Goal: Information Seeking & Learning: Check status

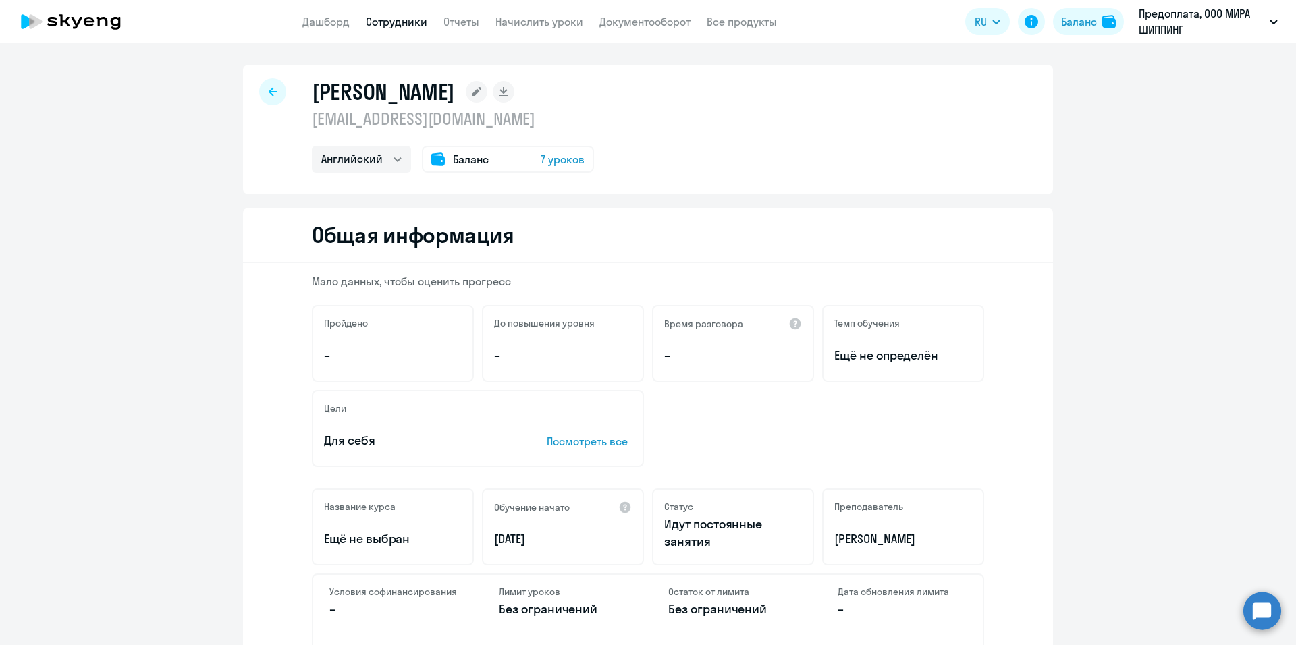
select select "english"
click at [330, 24] on link "Дашборд" at bounding box center [325, 22] width 47 height 14
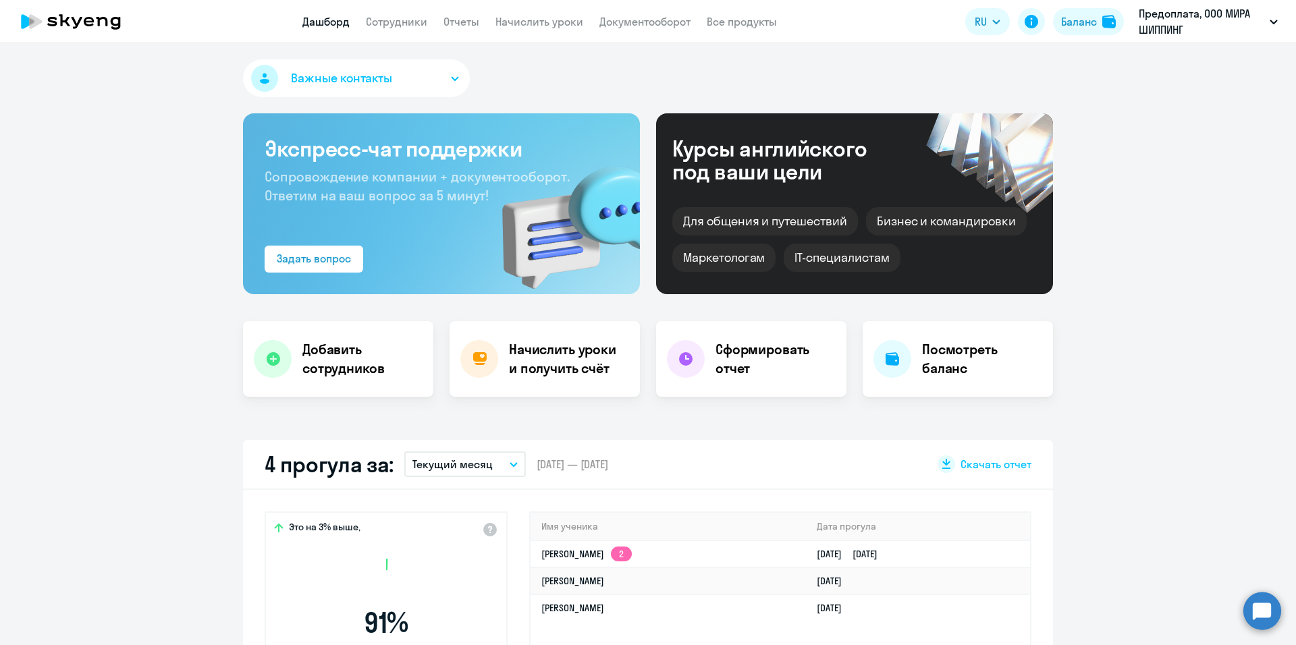
select select "30"
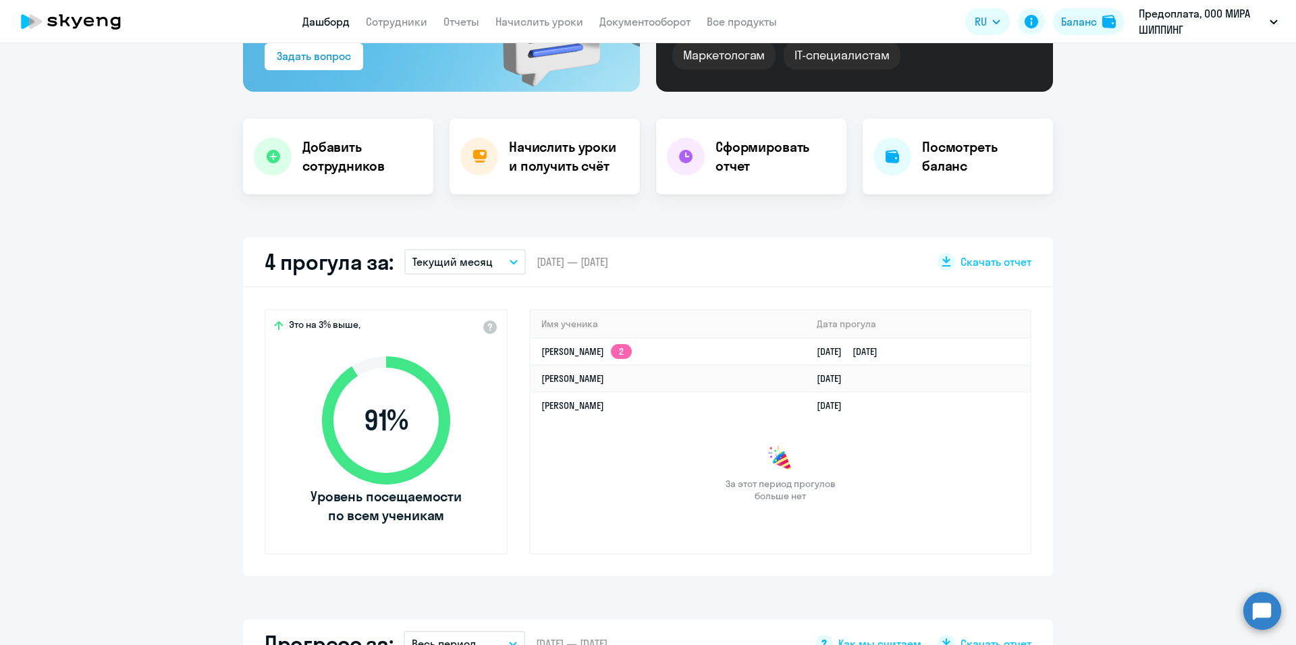
click at [478, 261] on p "Текущий месяц" at bounding box center [453, 262] width 80 height 16
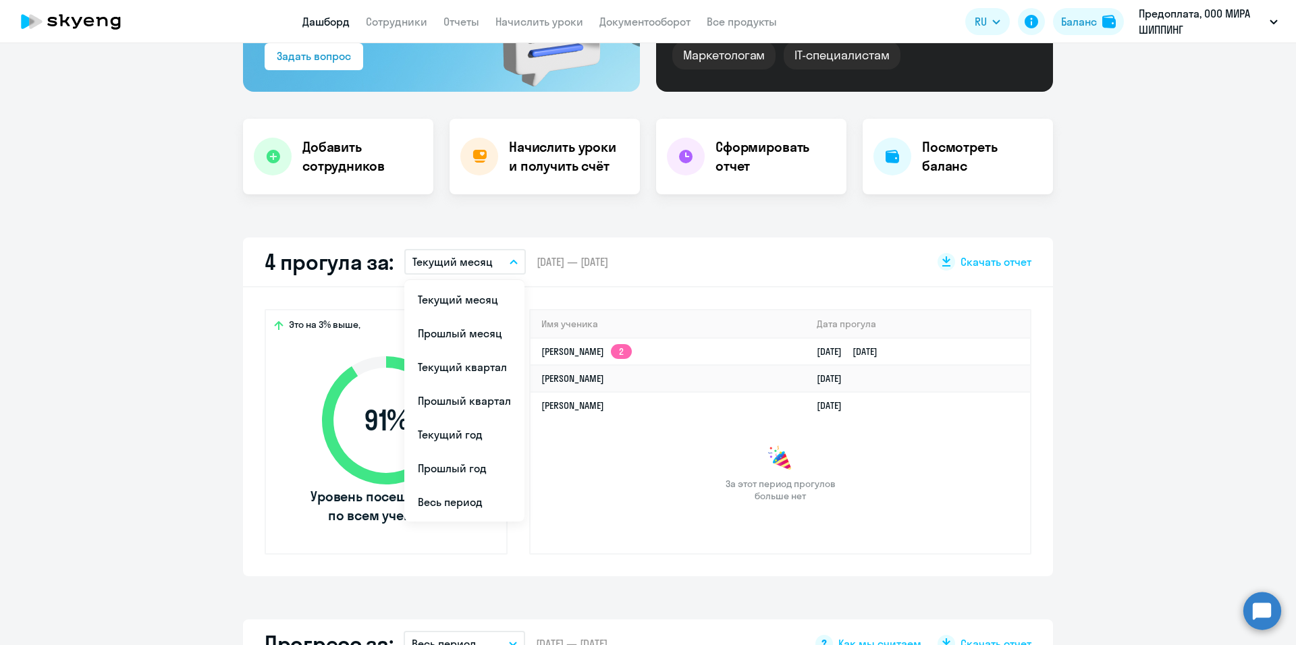
click at [458, 504] on li "Весь период" at bounding box center [464, 502] width 120 height 34
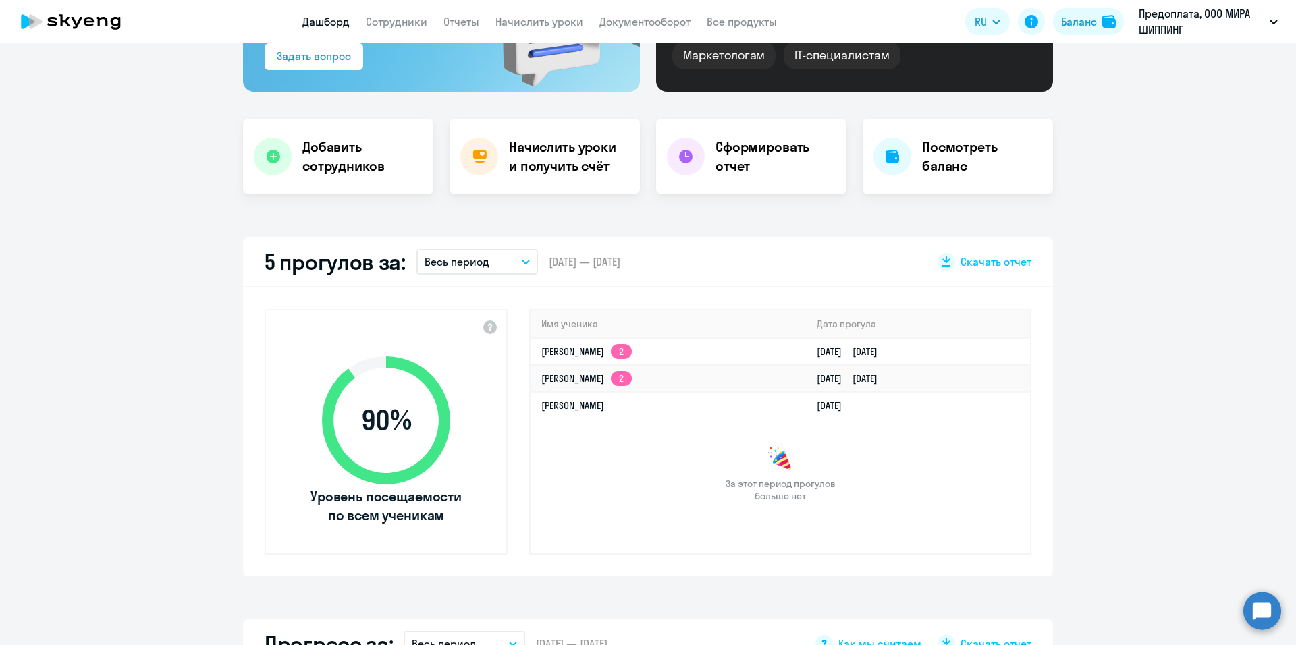
click at [1153, 422] on app-truancy-attendance-dashboard "5 прогулов за: Весь период Текущий месяц Прошлый месяц Текущий квартал [GEOGRAP…" at bounding box center [648, 407] width 1296 height 339
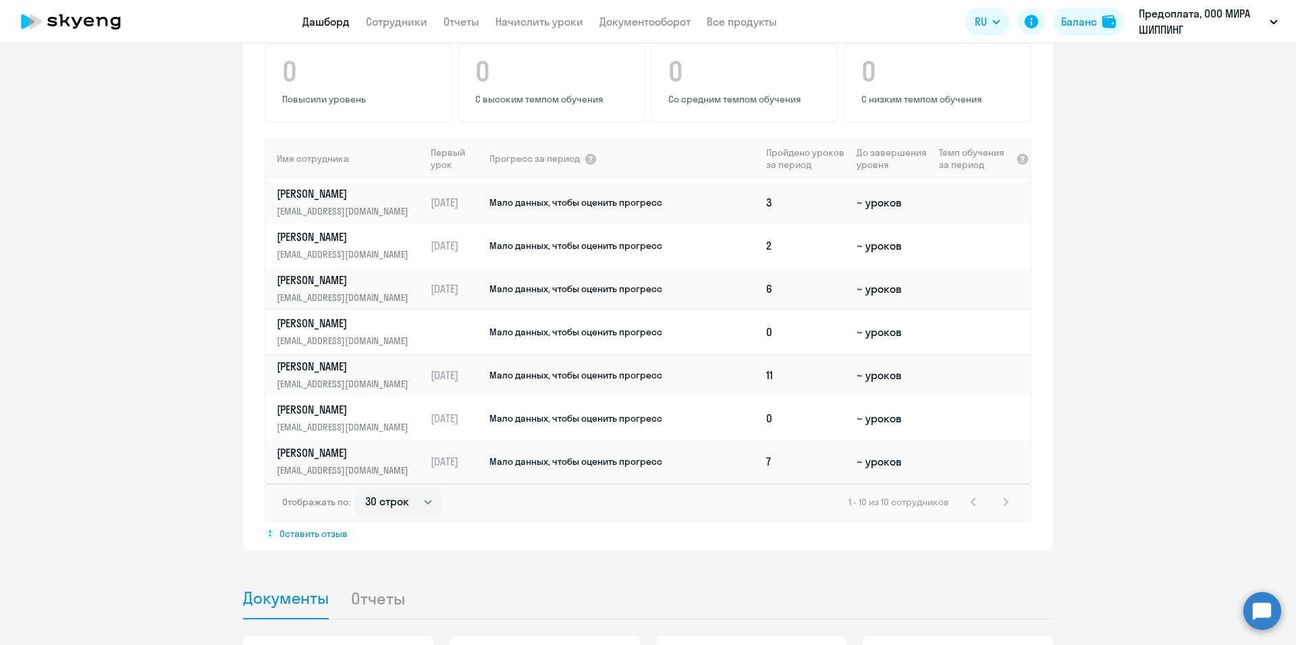
scroll to position [0, 0]
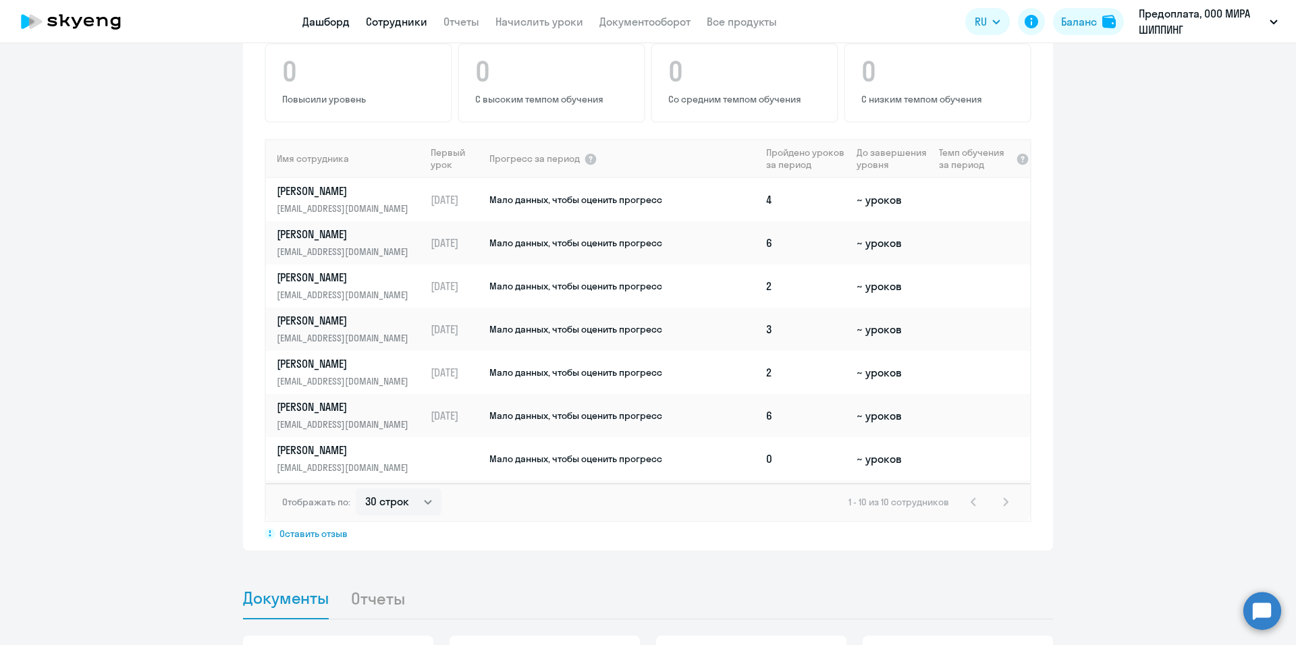
click at [406, 24] on link "Сотрудники" at bounding box center [396, 22] width 61 height 14
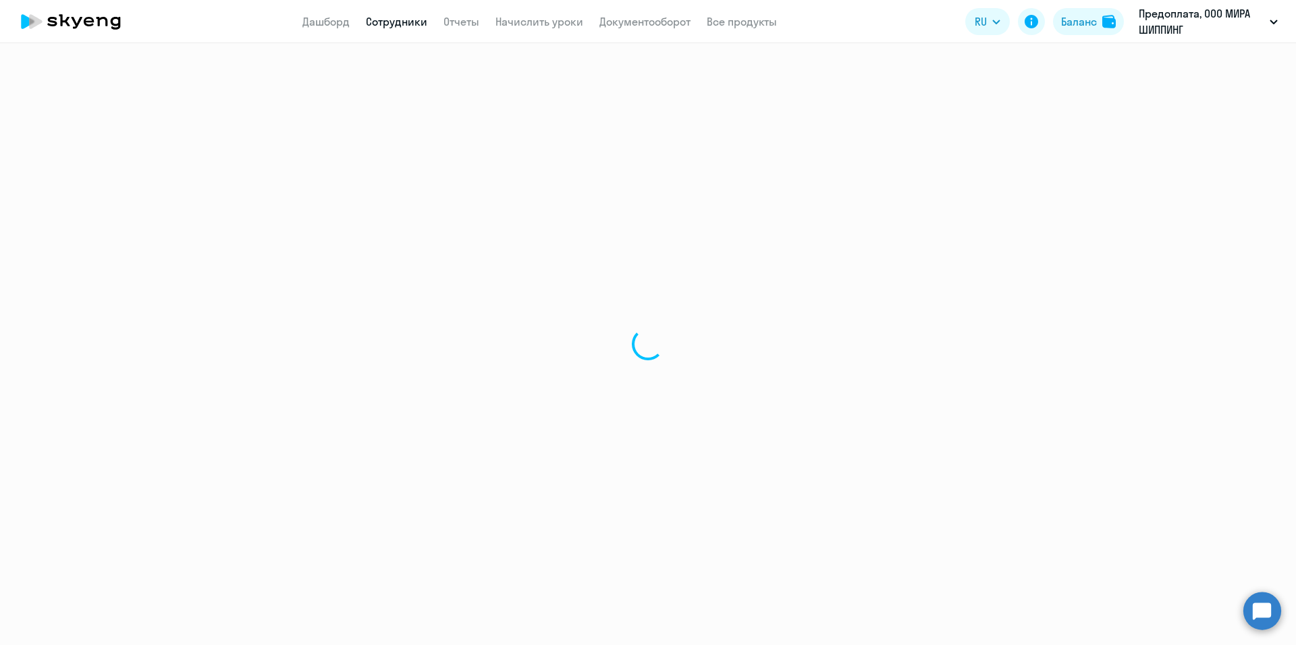
select select "30"
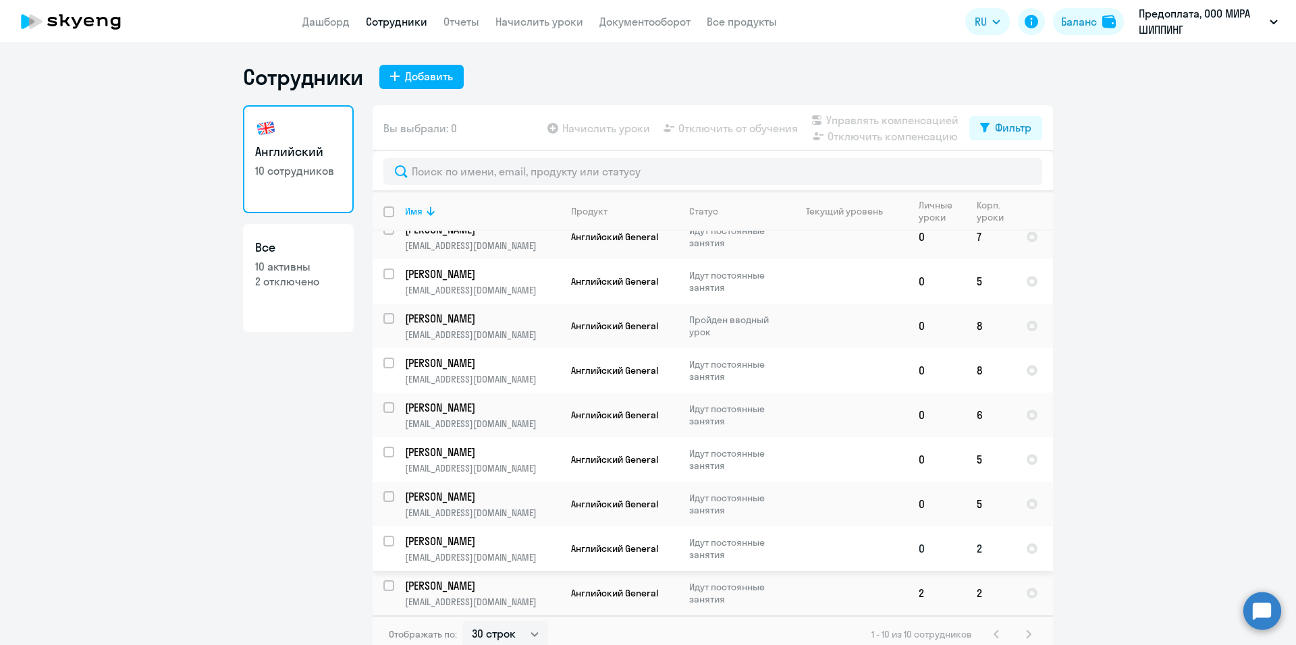
scroll to position [8, 0]
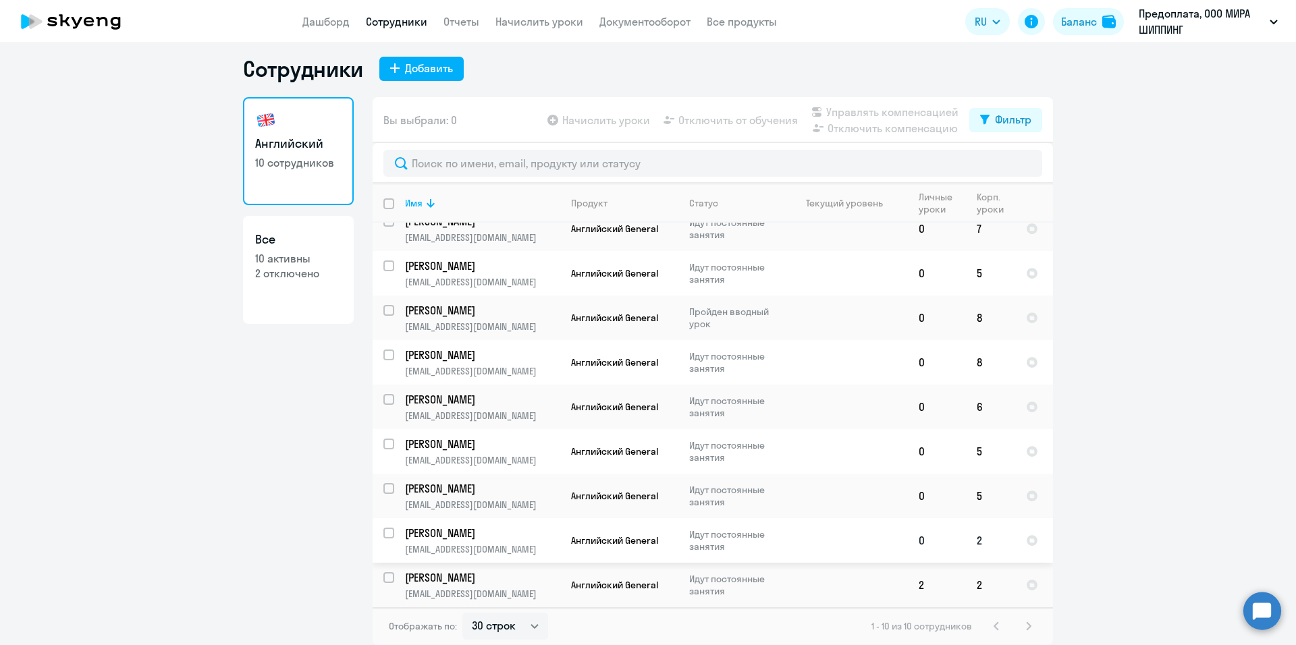
click at [857, 543] on td at bounding box center [845, 541] width 126 height 45
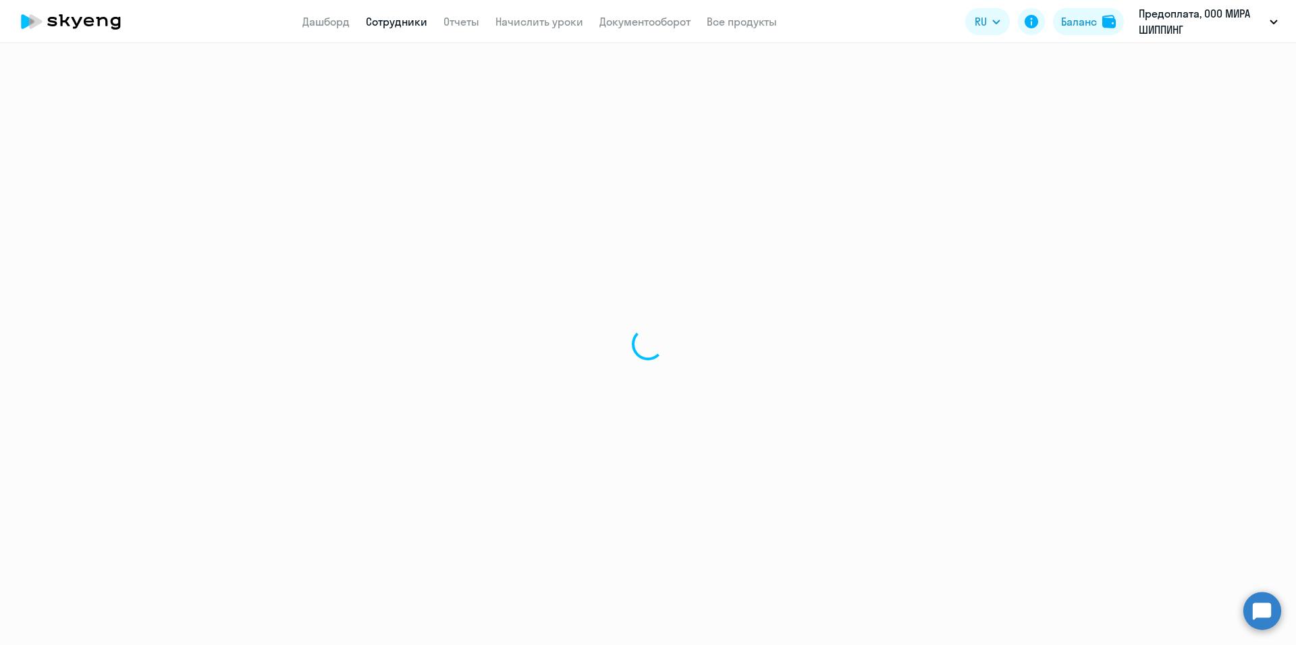
select select "english"
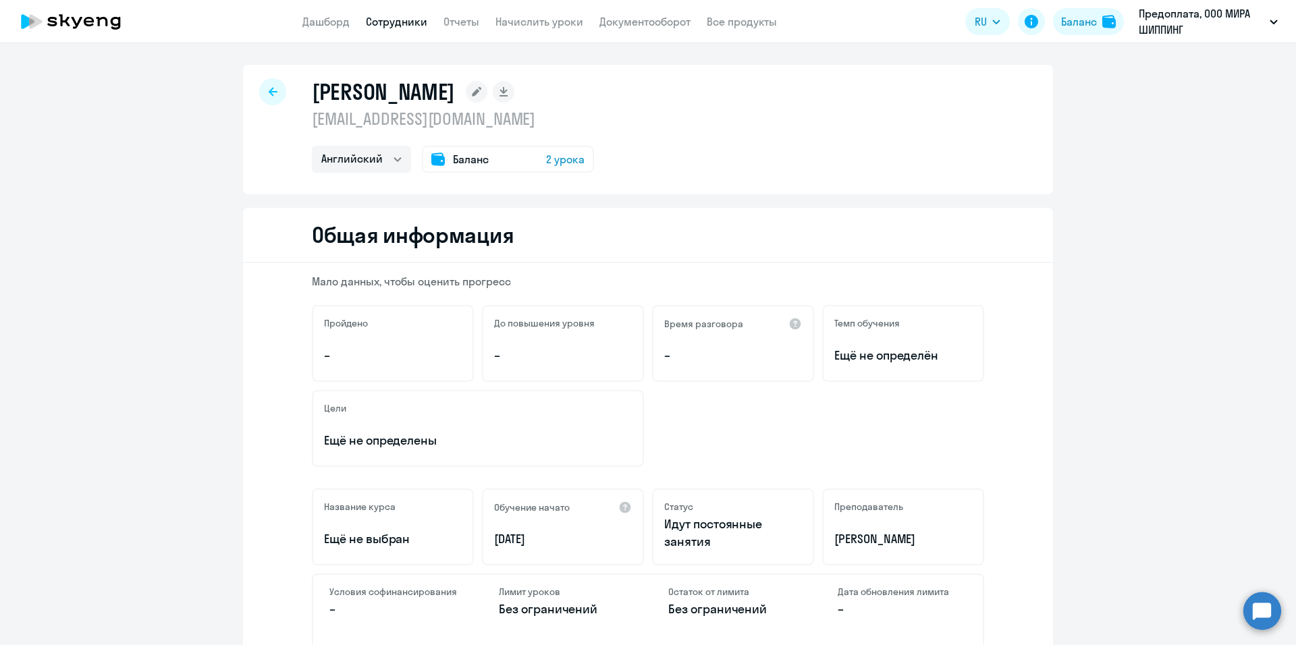
click at [252, 95] on div "[PERSON_NAME] [EMAIL_ADDRESS][DOMAIN_NAME] Английский Баланс 2 урока" at bounding box center [648, 130] width 810 height 130
click at [261, 92] on div at bounding box center [272, 91] width 27 height 27
select select "30"
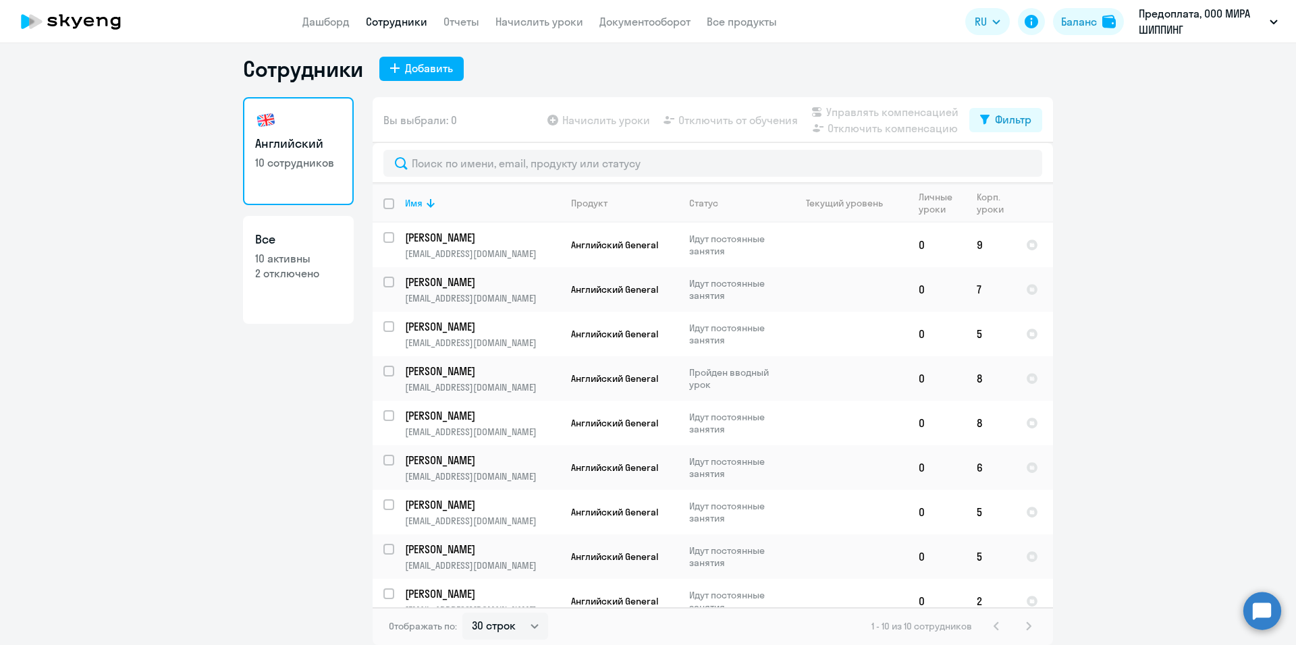
click at [1052, 352] on ng-component "Сотрудники Добавить Английский 10 сотрудников Все 10 активны 2 отключено Вы выб…" at bounding box center [648, 350] width 1296 height 590
click at [460, 28] on link "Отчеты" at bounding box center [462, 22] width 36 height 14
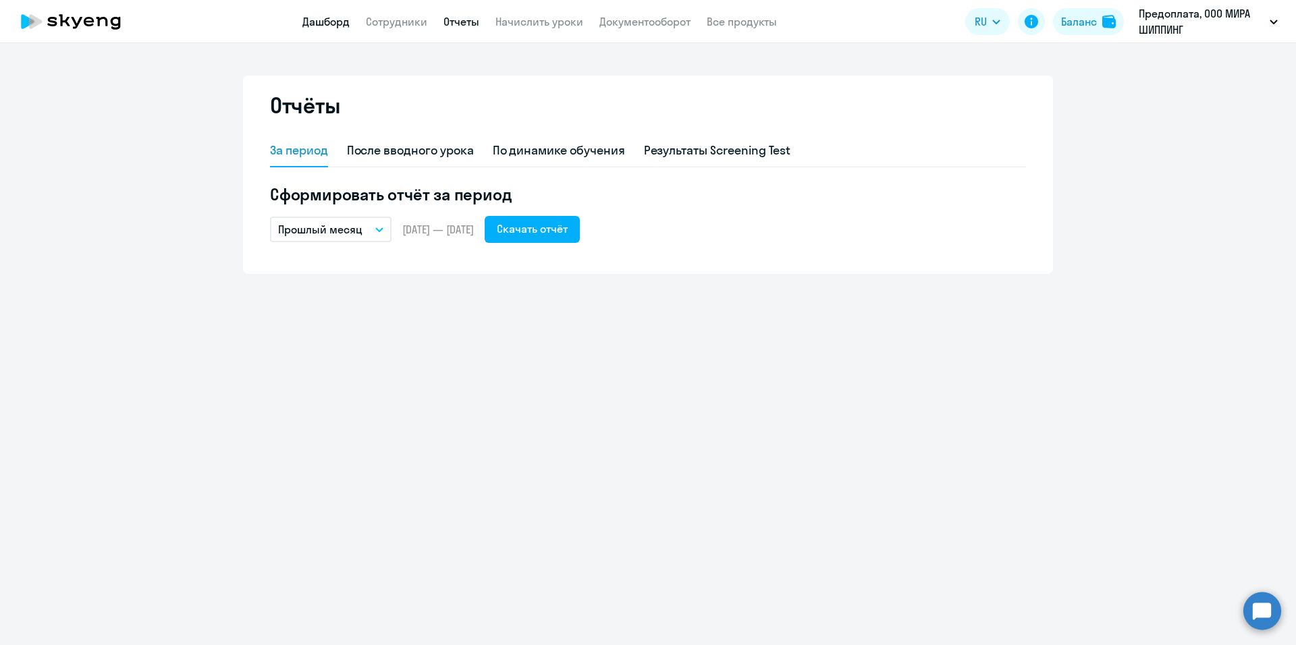
click at [332, 18] on link "Дашборд" at bounding box center [325, 22] width 47 height 14
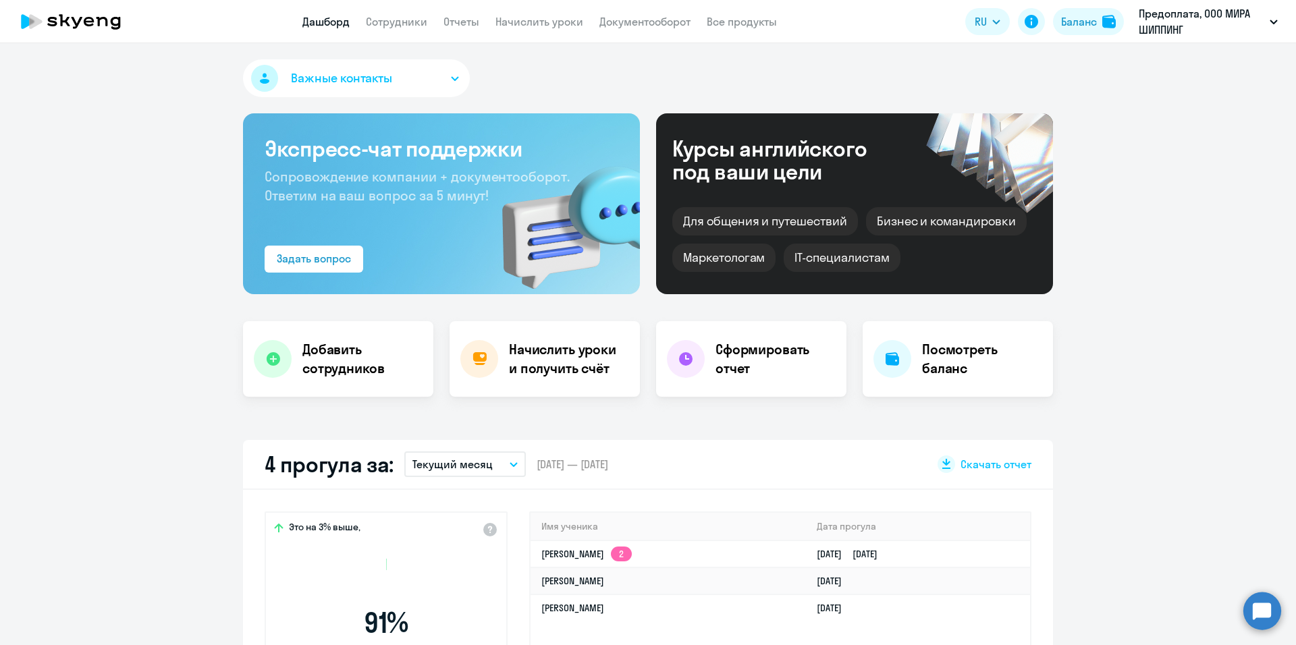
select select "30"
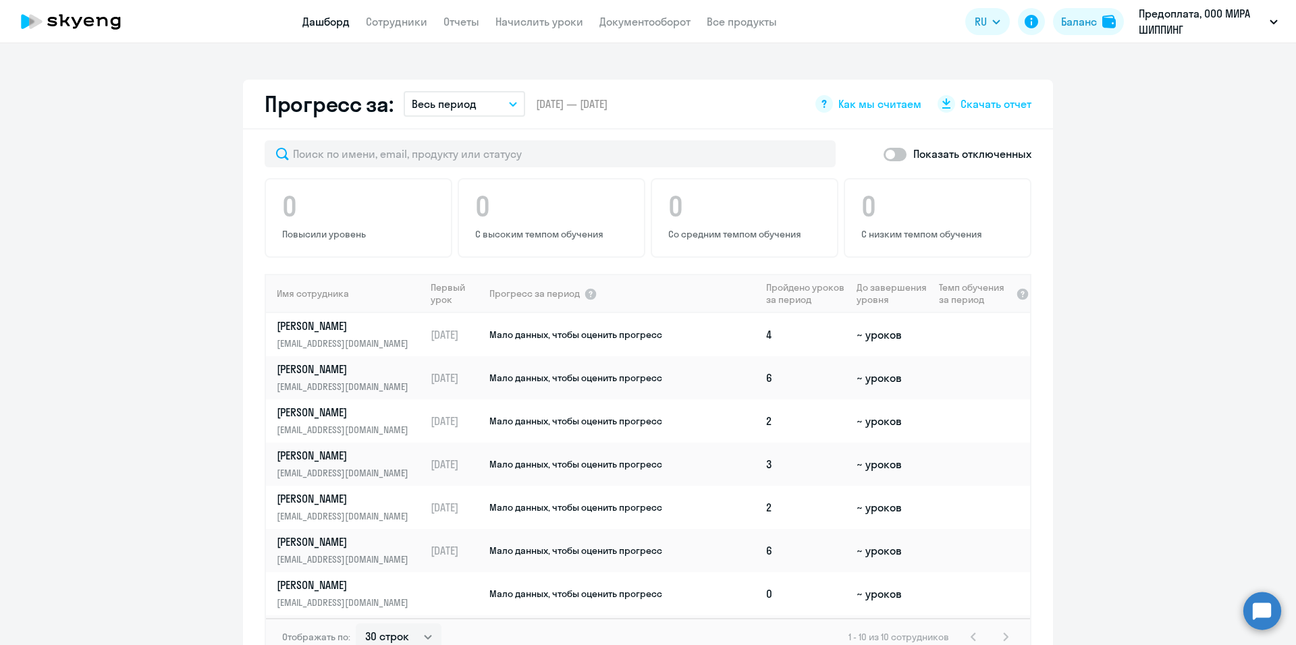
scroll to position [810, 0]
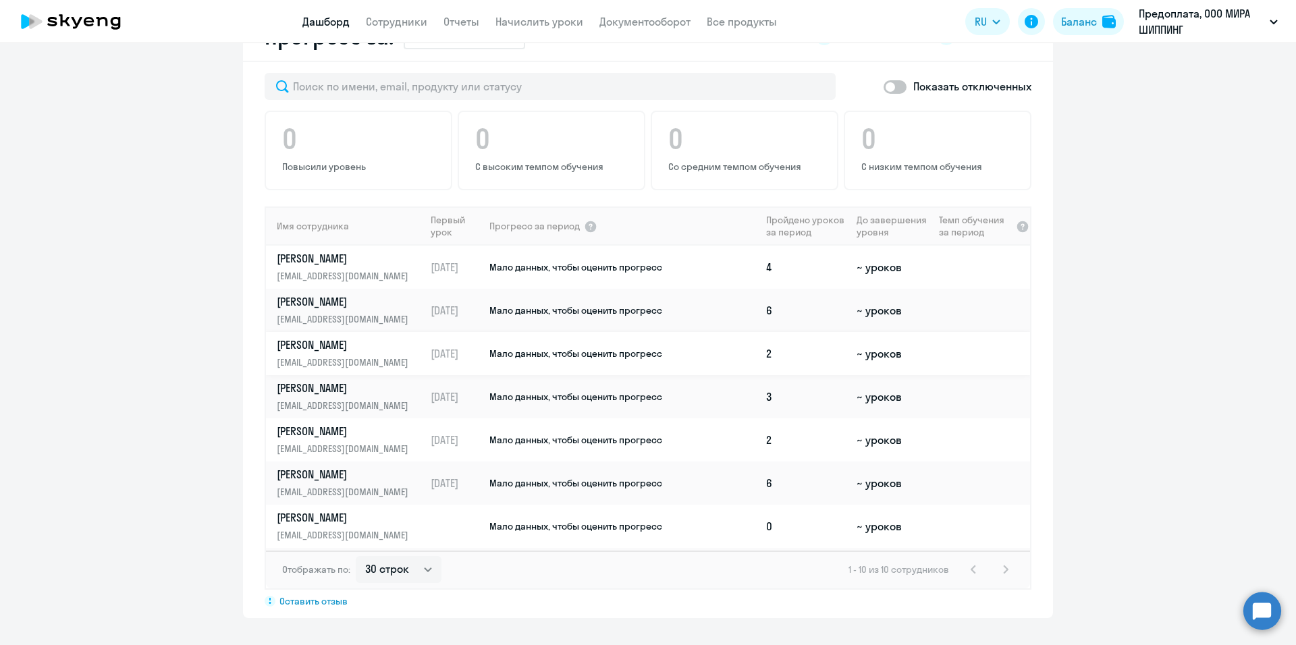
click at [774, 349] on td "2" at bounding box center [806, 353] width 90 height 43
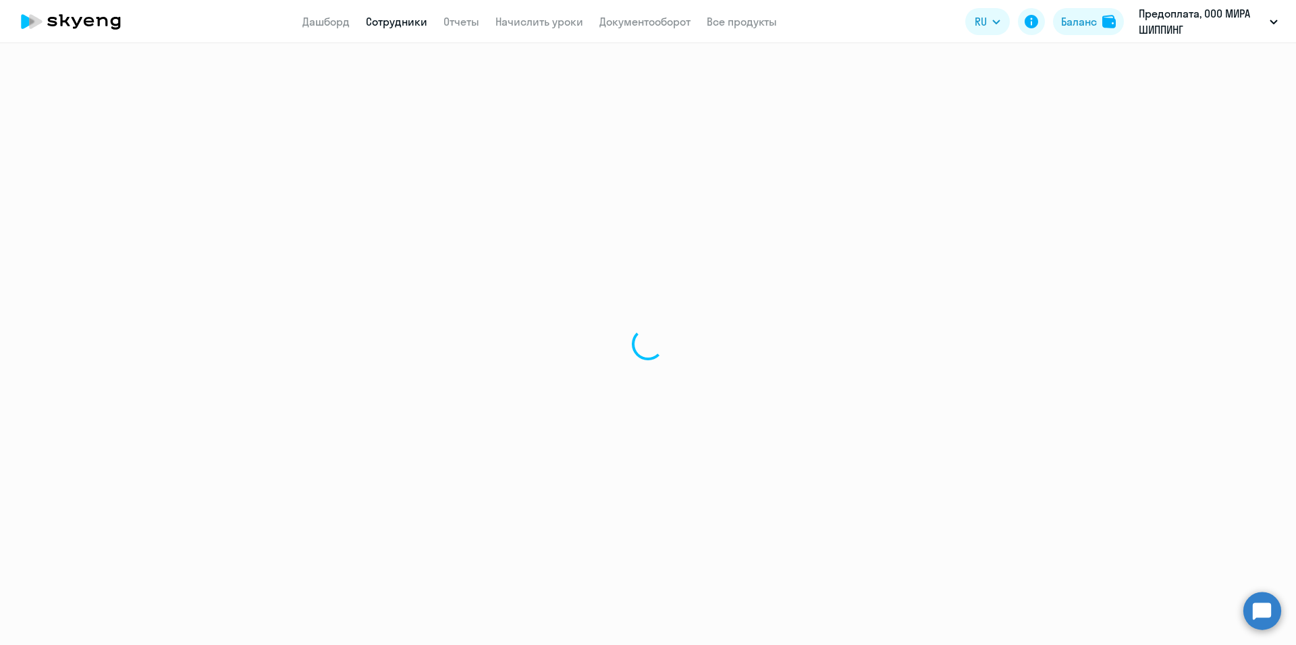
select select "english"
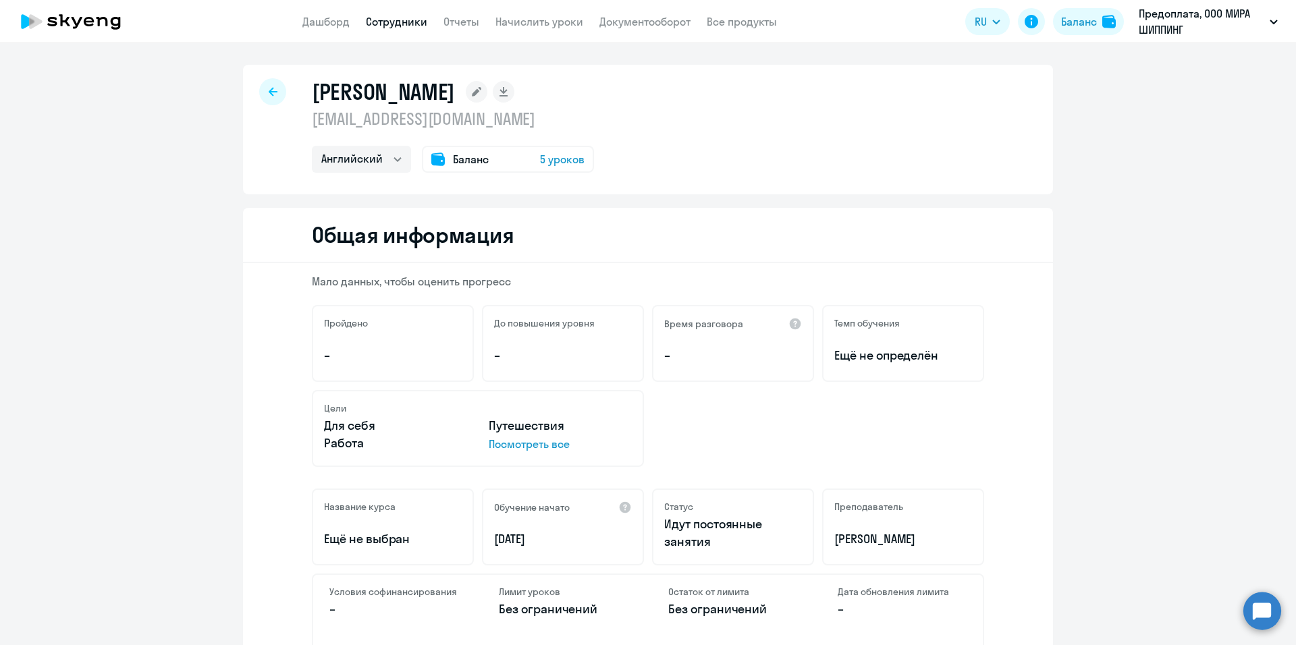
click at [274, 92] on div at bounding box center [272, 91] width 27 height 27
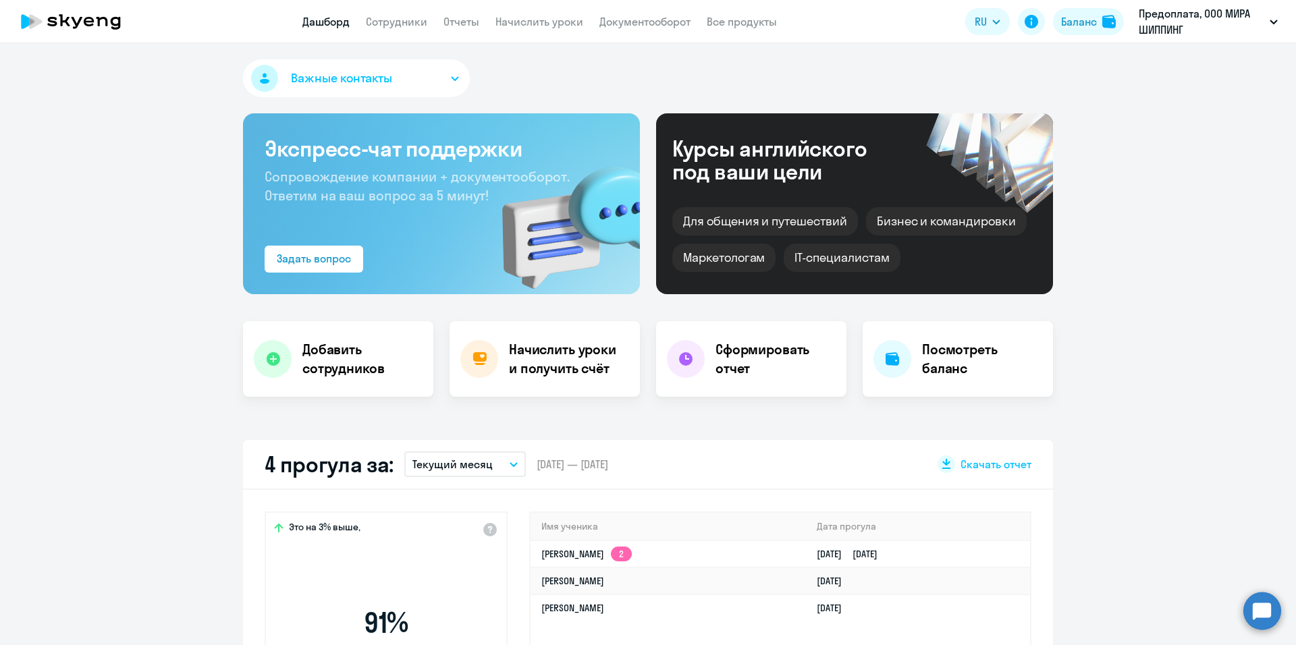
select select "30"
